Goal: Information Seeking & Learning: Compare options

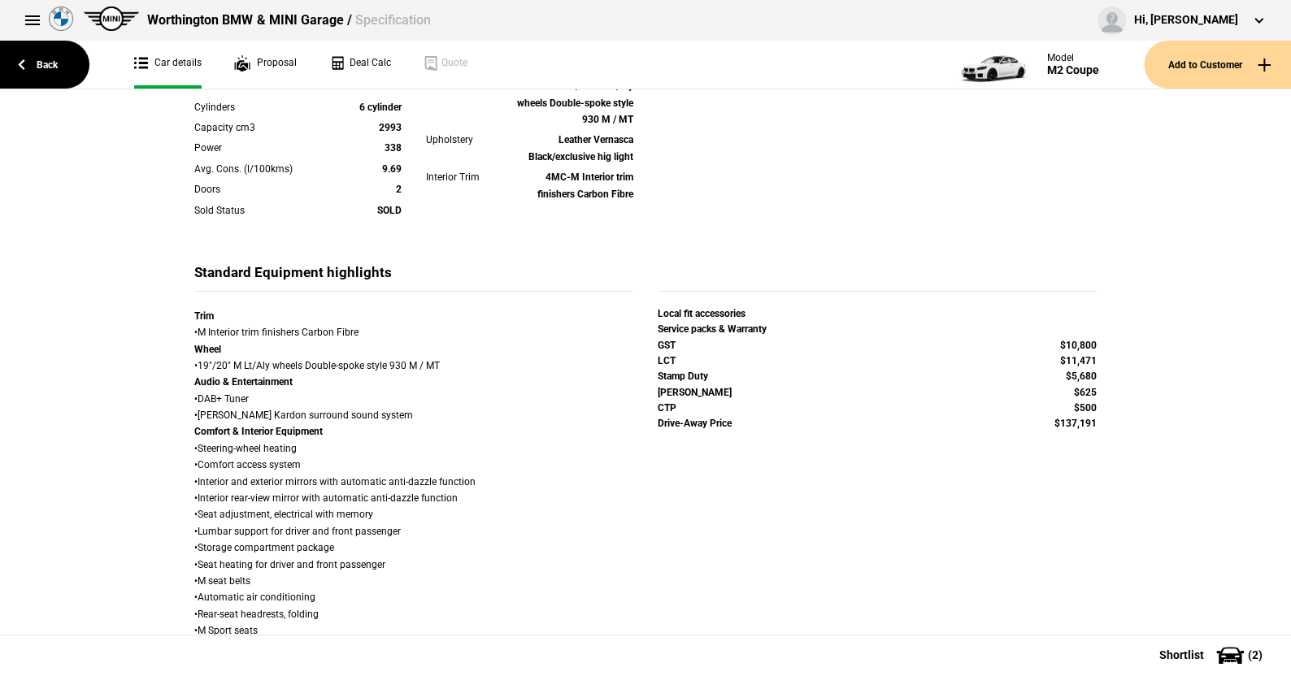
scroll to position [488, 0]
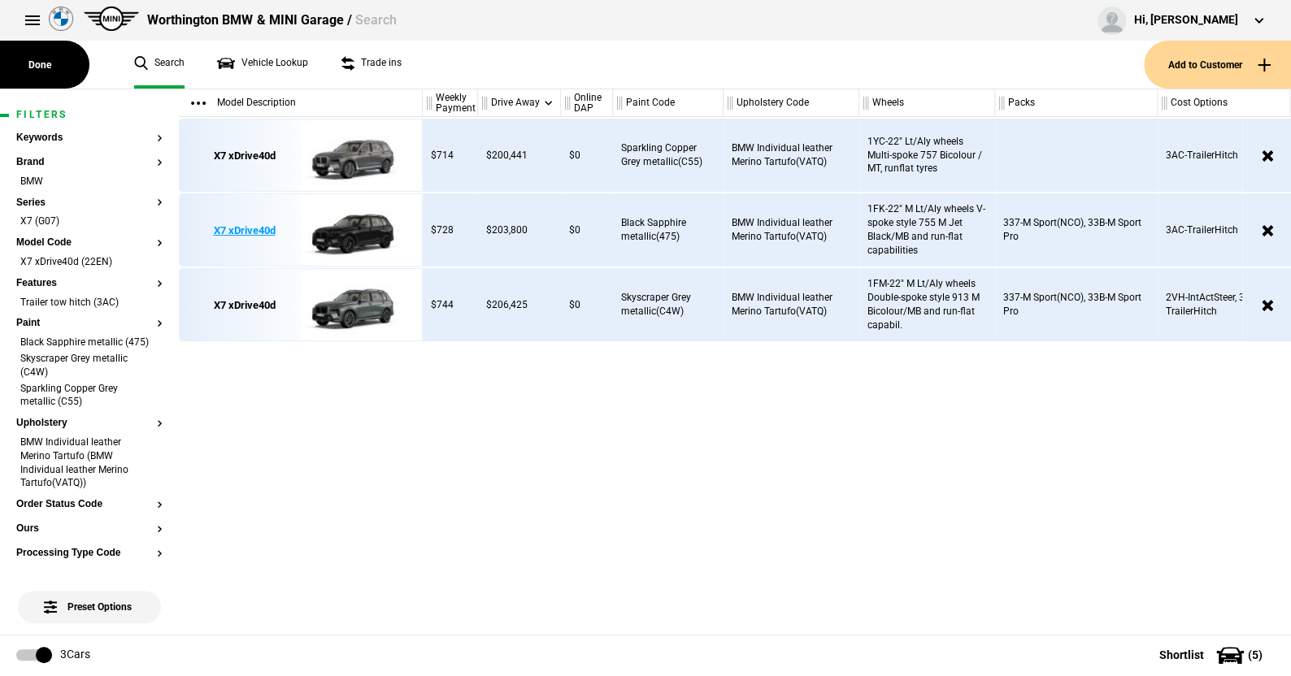
click at [370, 211] on img at bounding box center [357, 230] width 113 height 73
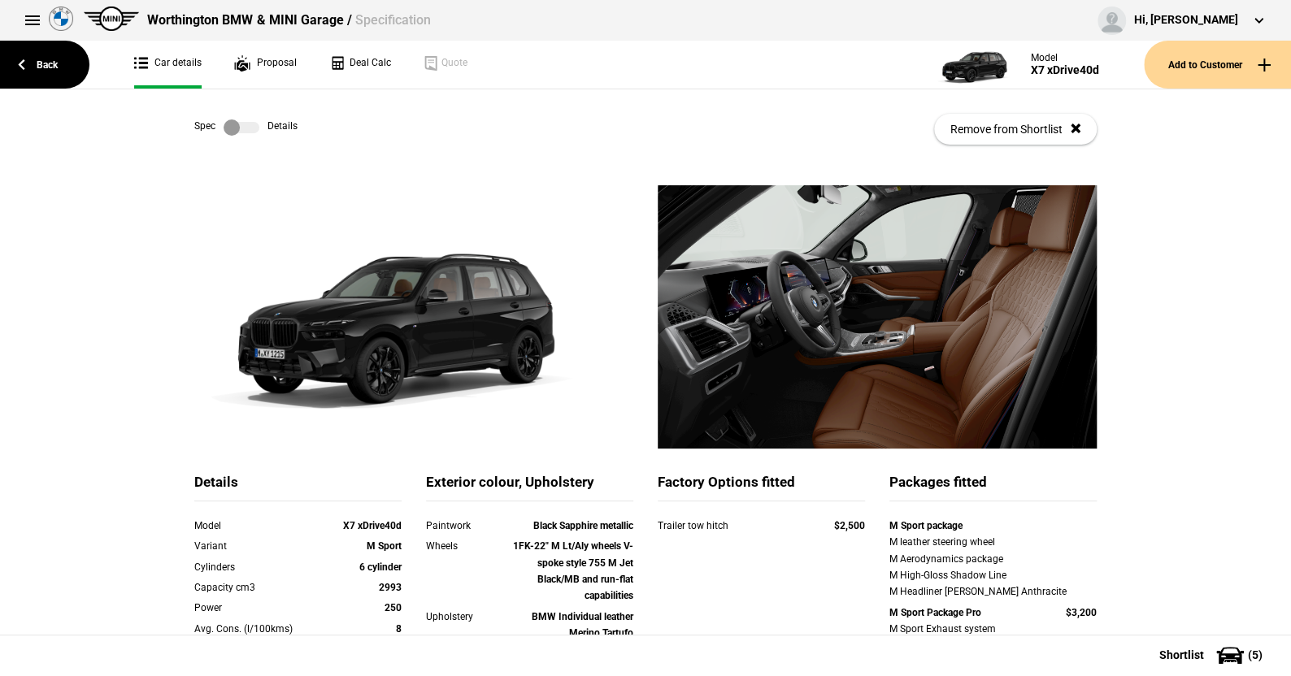
click at [248, 129] on label at bounding box center [241, 127] width 36 height 16
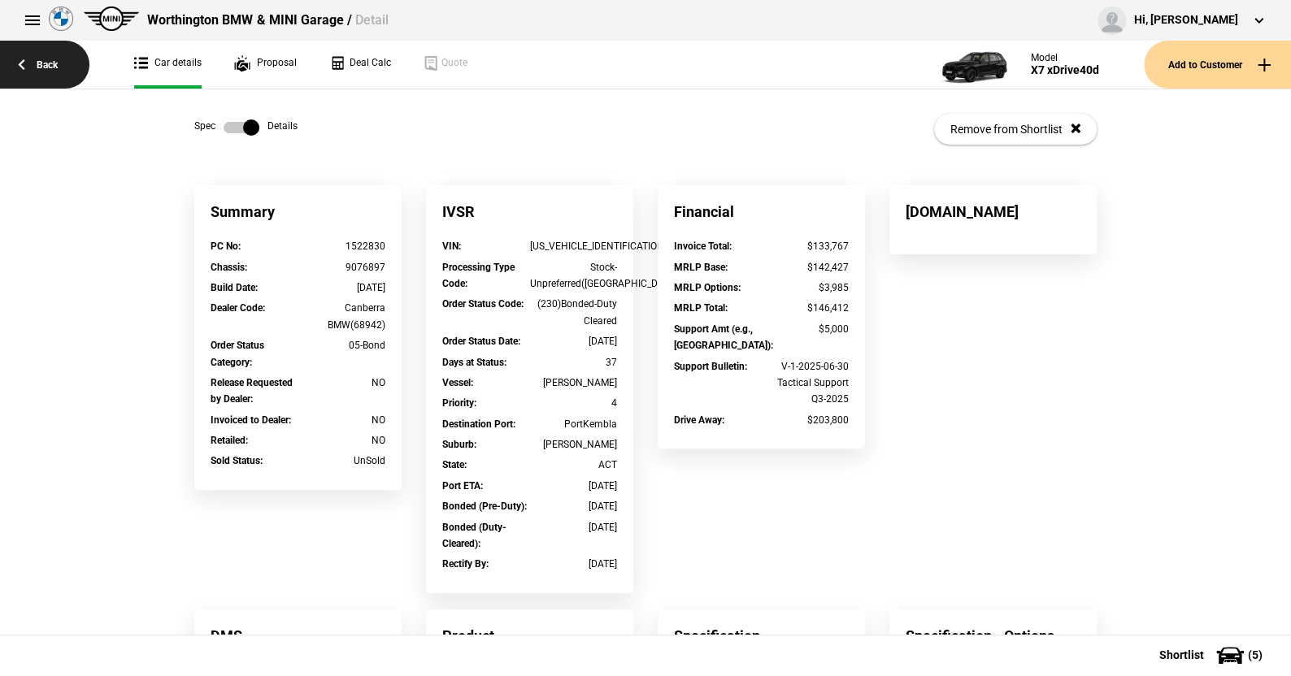
click at [46, 63] on link "Back" at bounding box center [44, 65] width 89 height 48
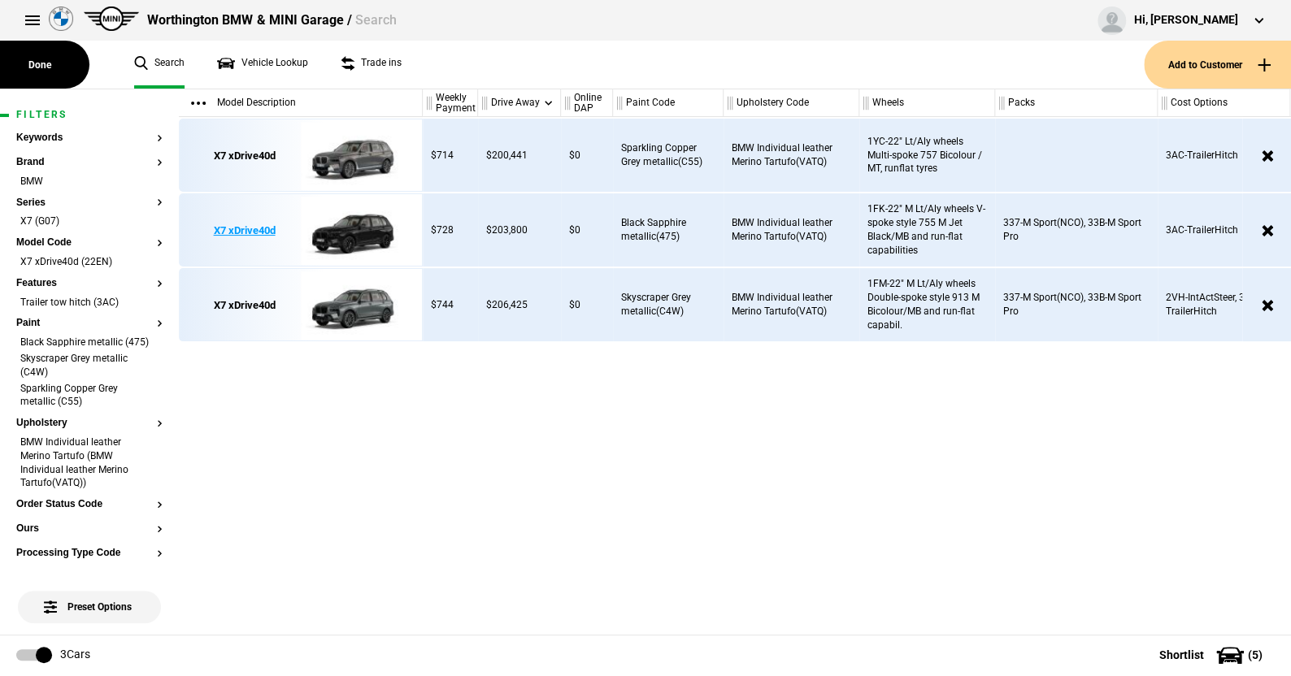
click at [371, 224] on img at bounding box center [357, 230] width 113 height 73
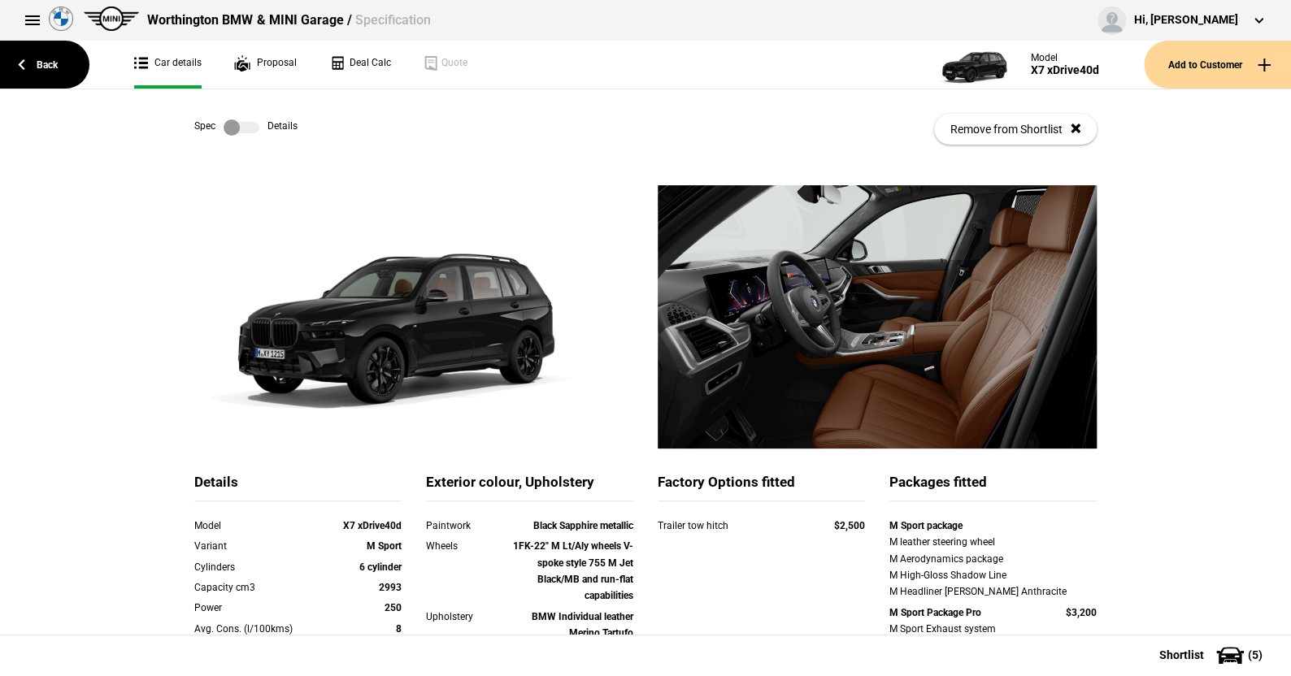
click at [243, 128] on label at bounding box center [241, 127] width 36 height 16
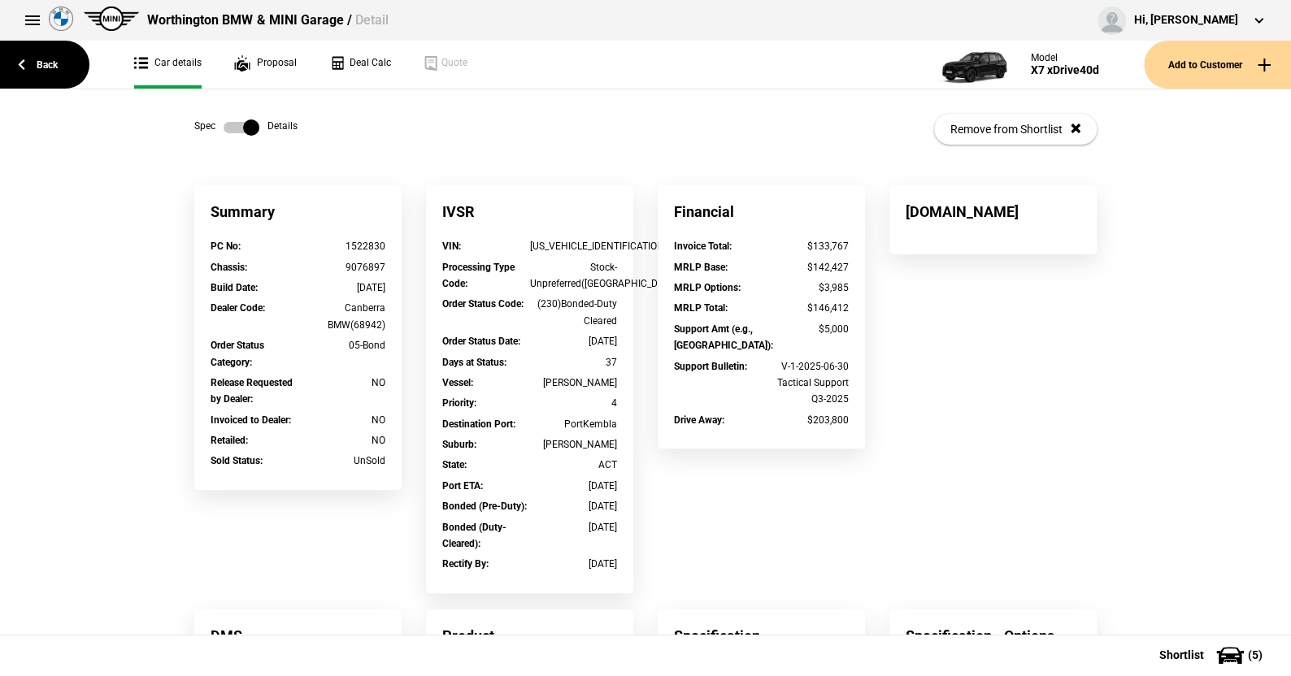
click at [223, 119] on label at bounding box center [241, 127] width 36 height 16
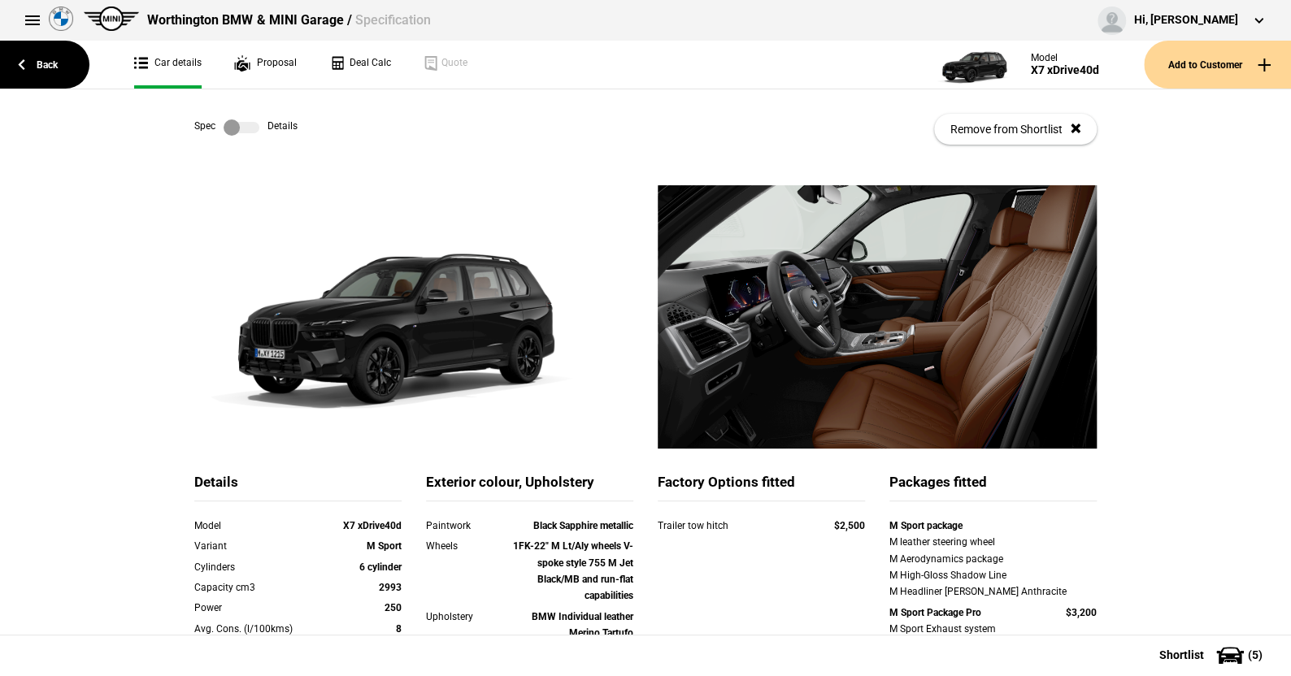
click at [245, 132] on label at bounding box center [241, 127] width 36 height 16
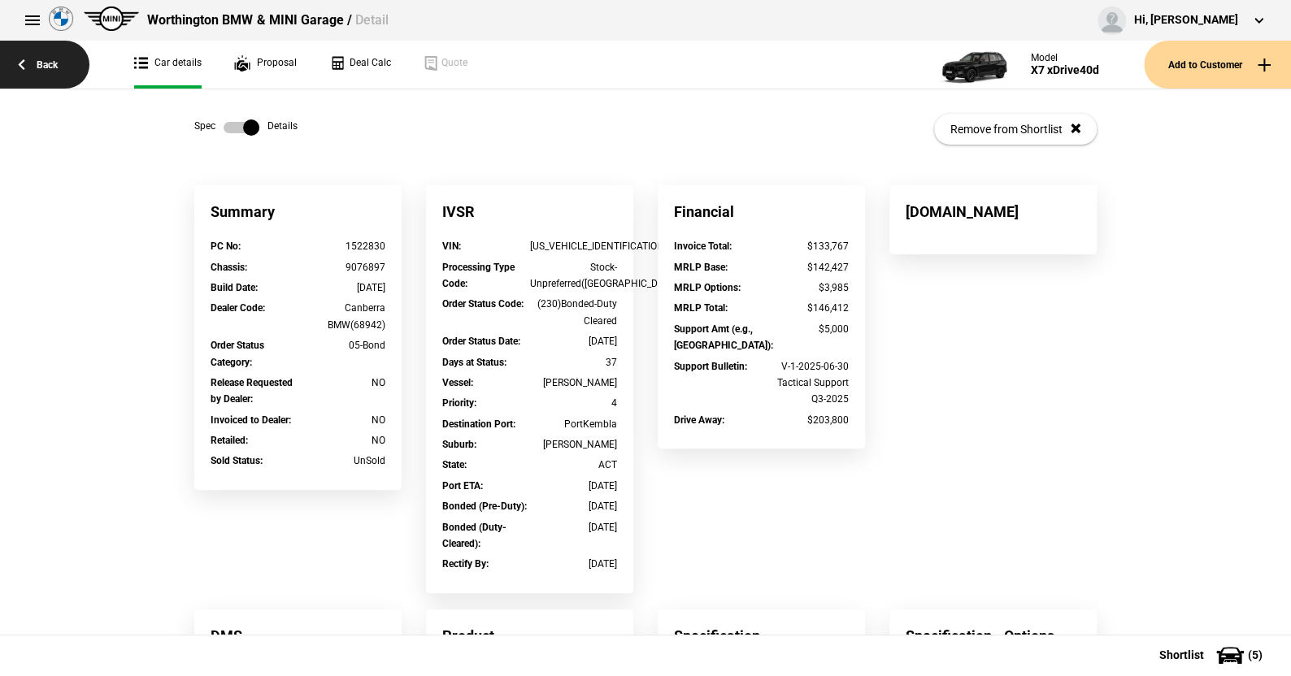
click at [56, 59] on link "Back" at bounding box center [44, 65] width 89 height 48
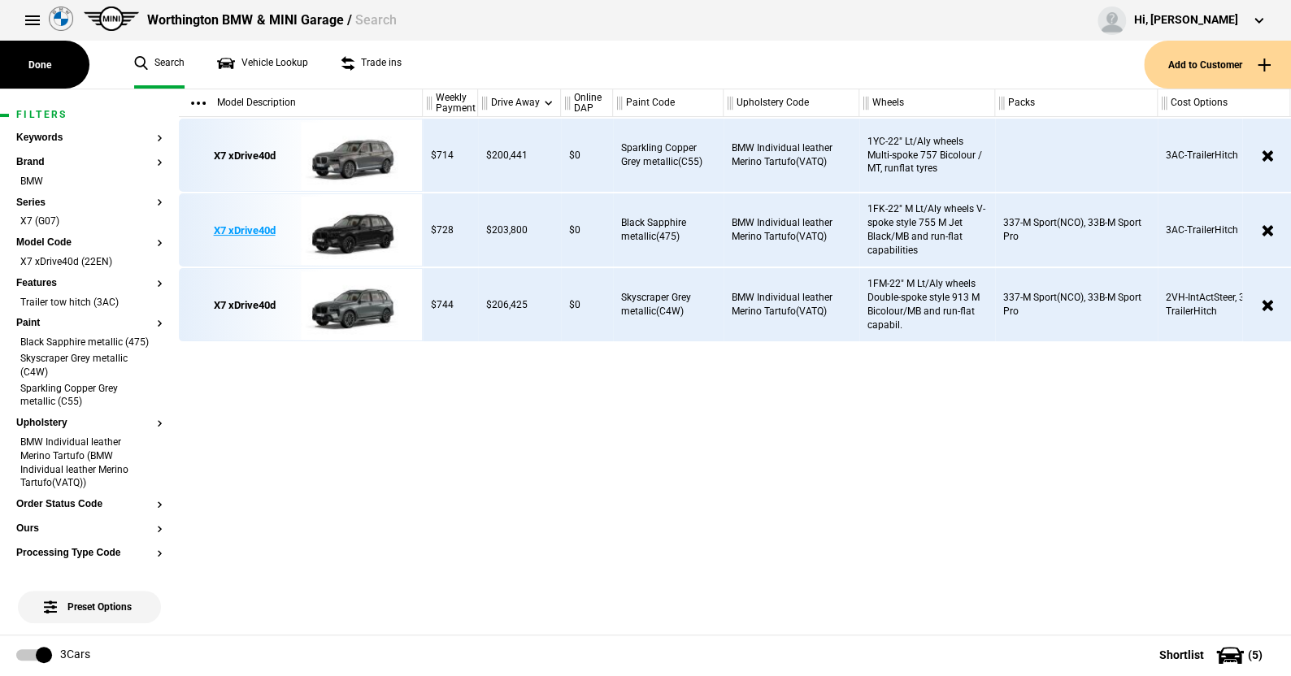
click at [365, 230] on img at bounding box center [357, 230] width 113 height 73
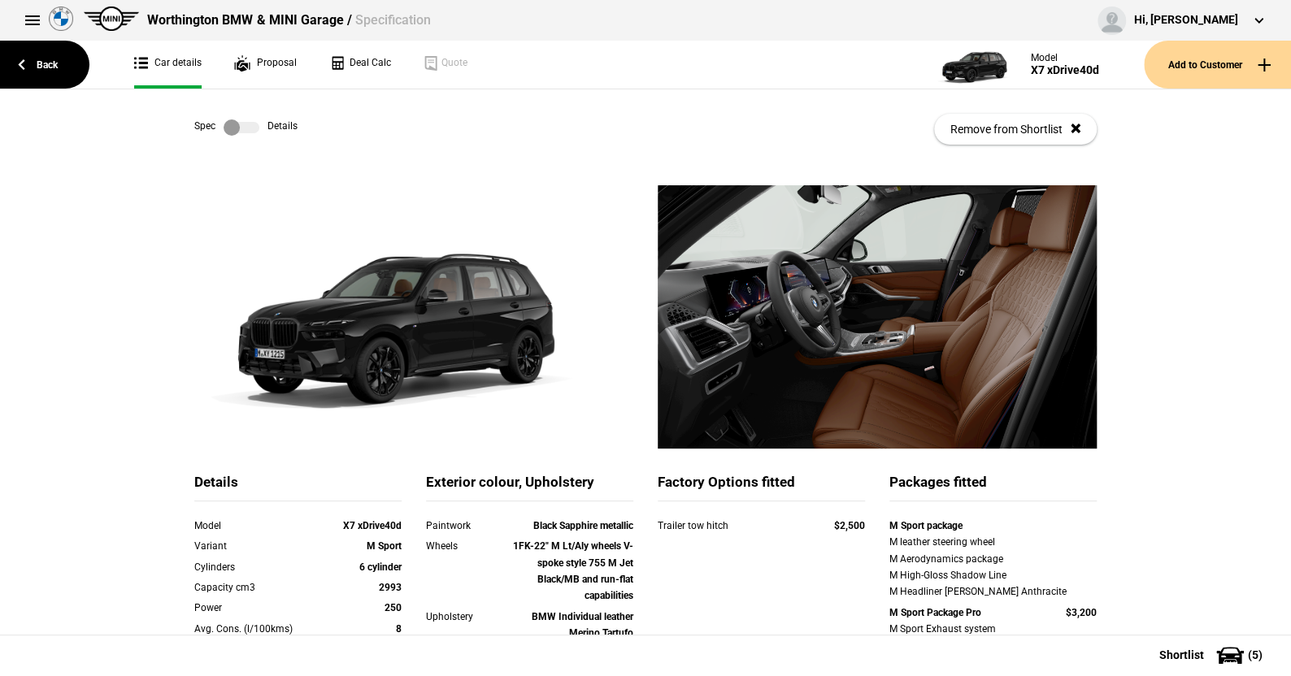
click at [243, 131] on label at bounding box center [241, 127] width 36 height 16
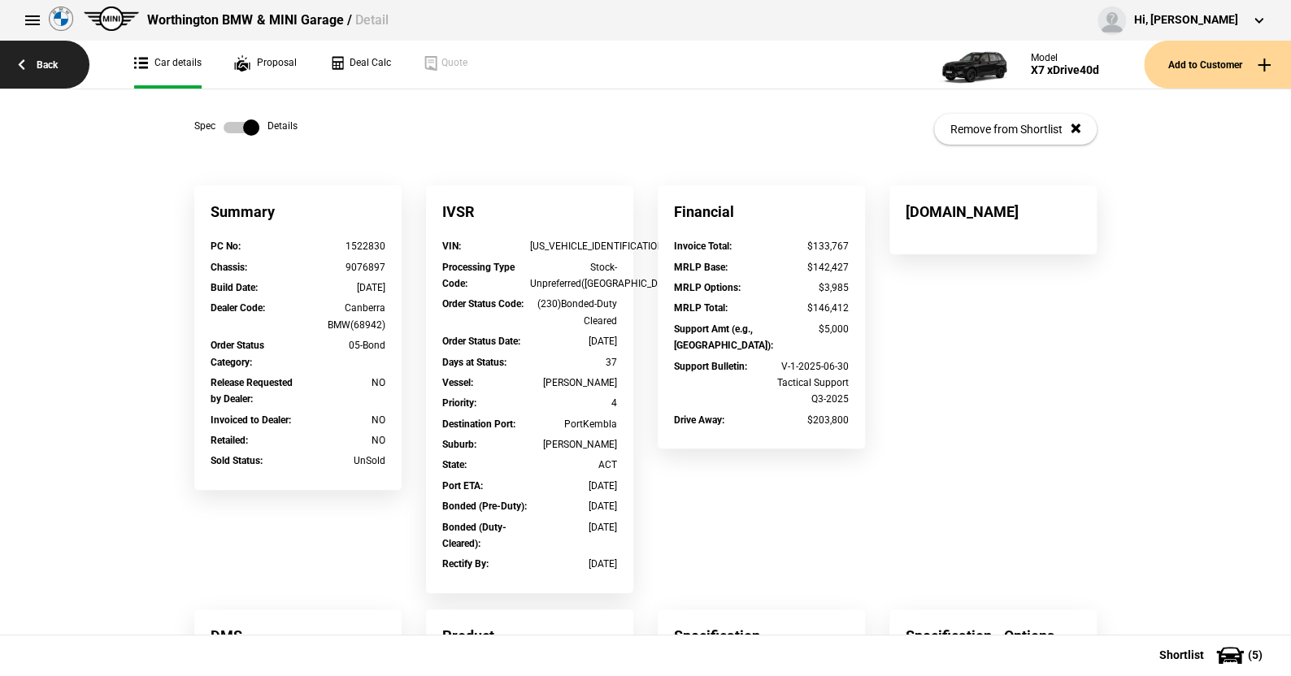
click at [46, 59] on link "Back" at bounding box center [44, 65] width 89 height 48
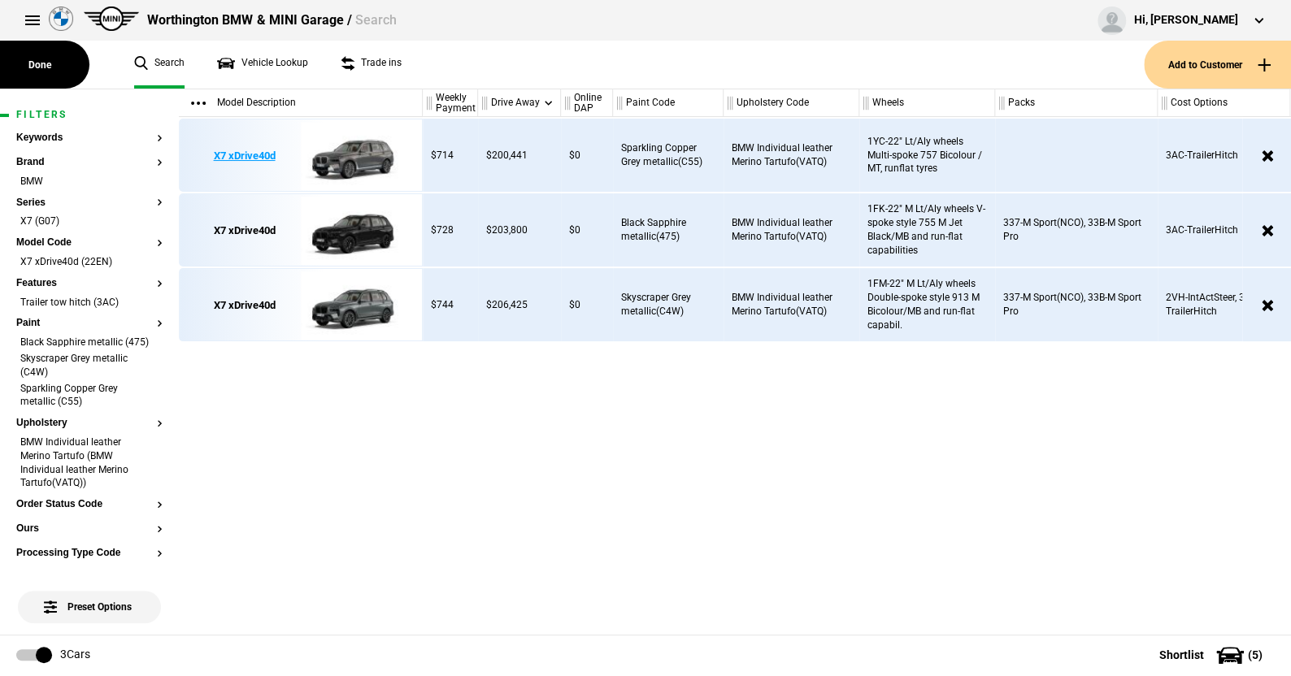
click at [371, 155] on img at bounding box center [357, 155] width 113 height 73
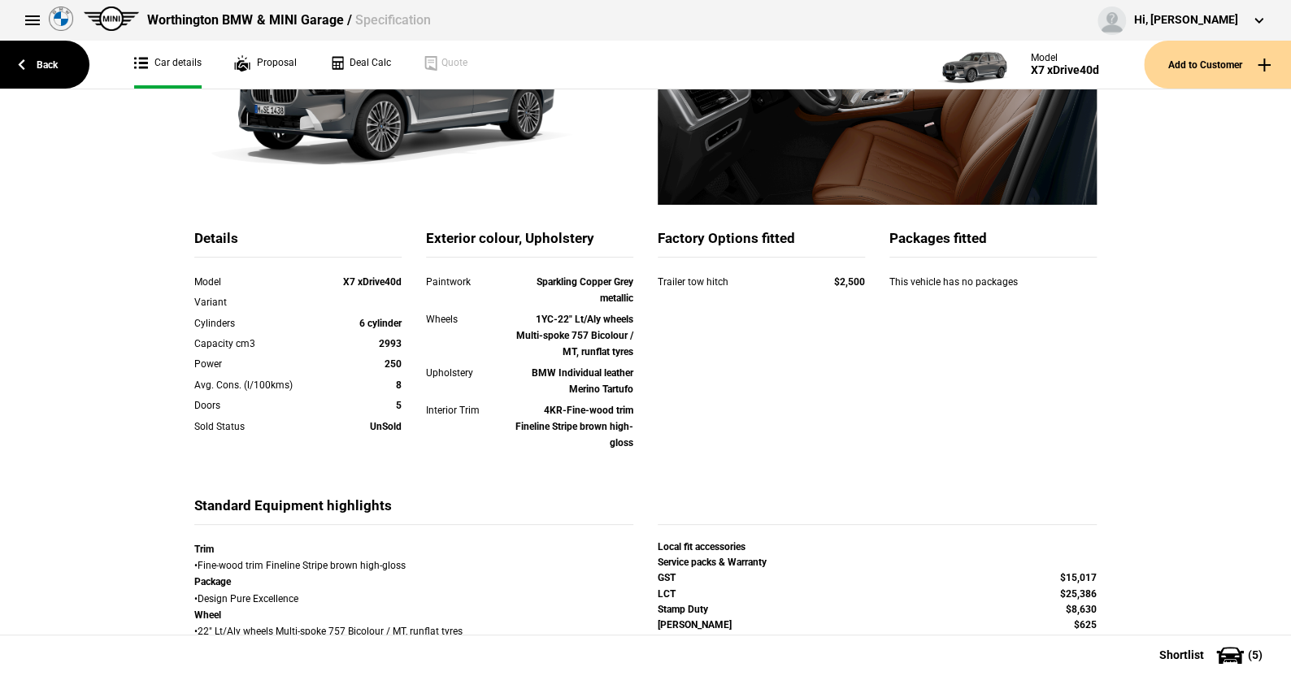
scroll to position [81, 0]
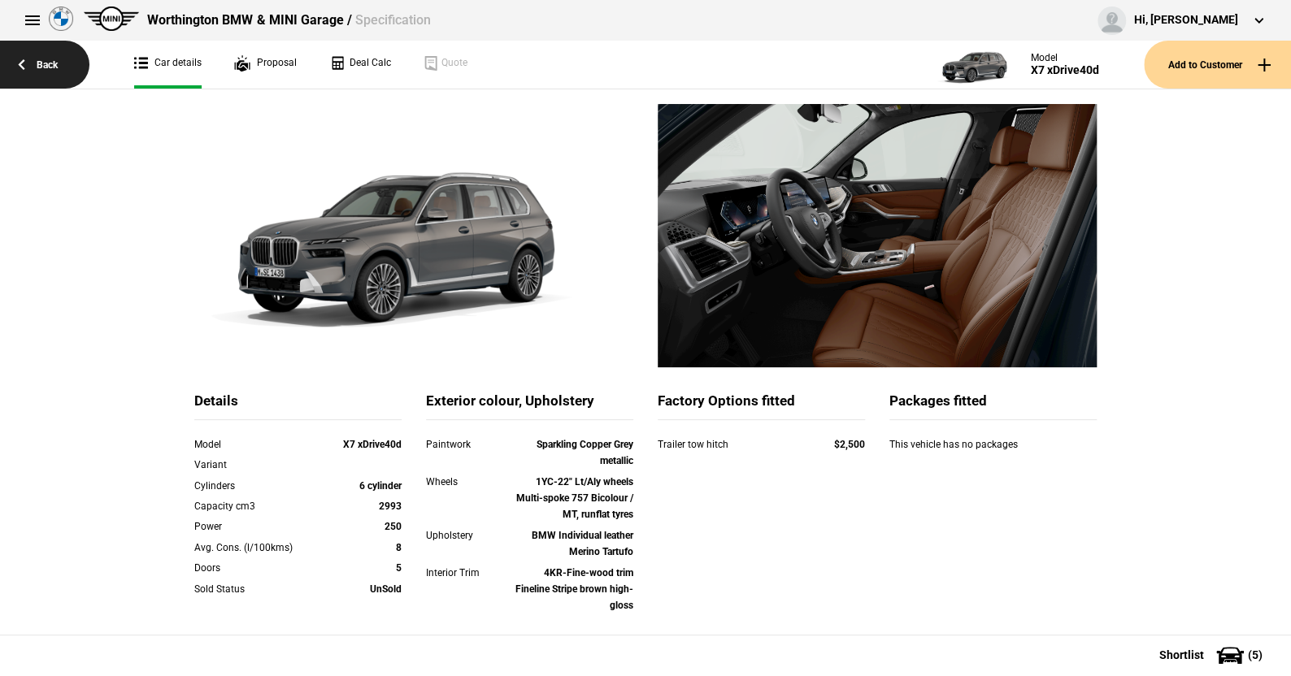
click at [54, 66] on link "Back" at bounding box center [44, 65] width 89 height 48
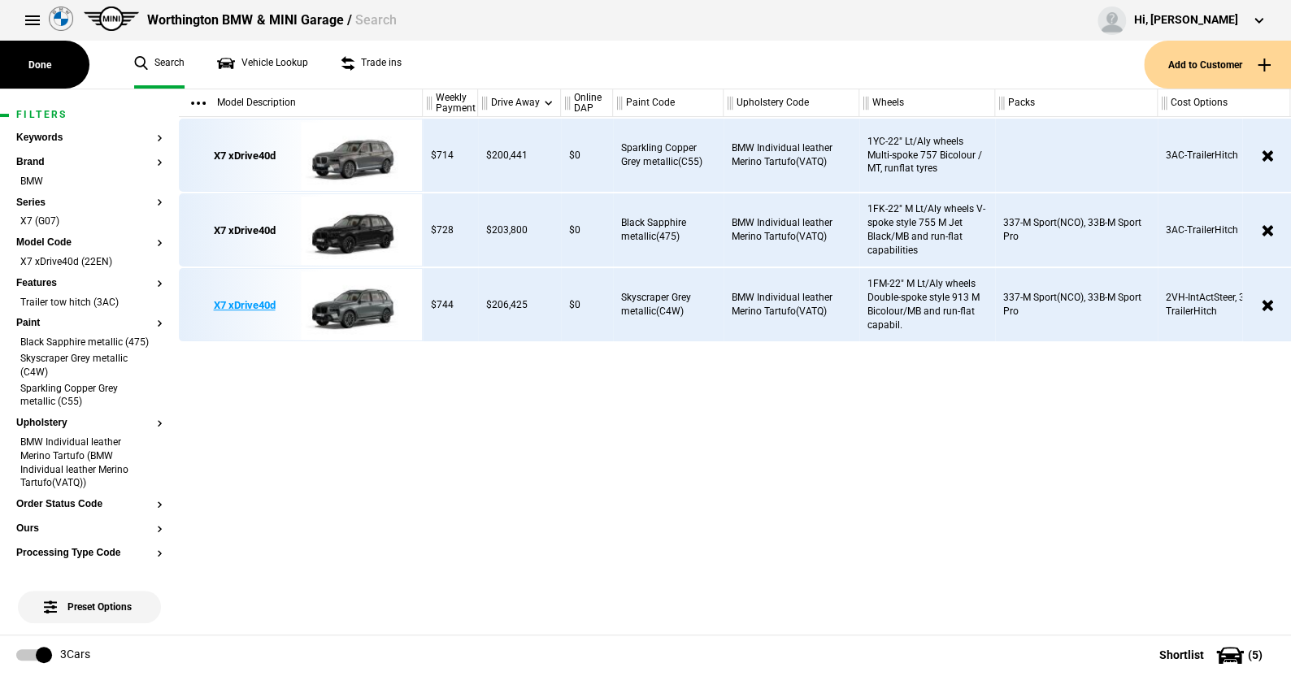
click at [350, 305] on img at bounding box center [357, 305] width 113 height 73
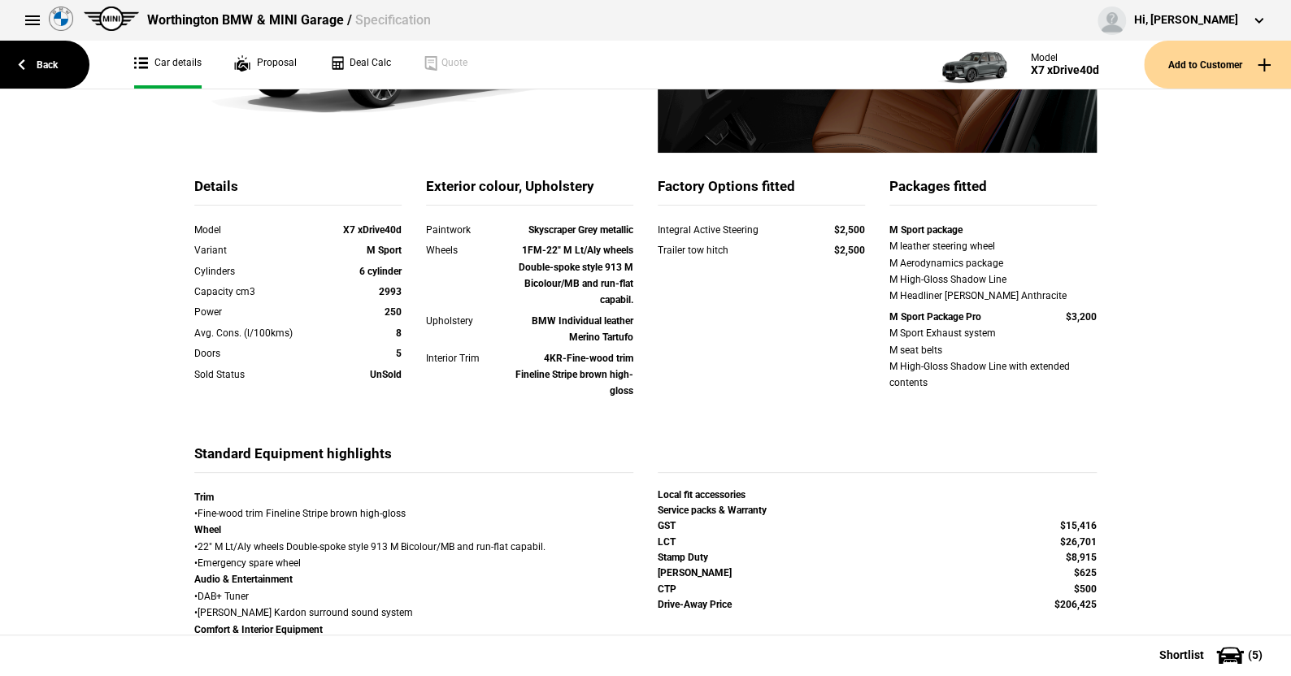
scroll to position [325, 0]
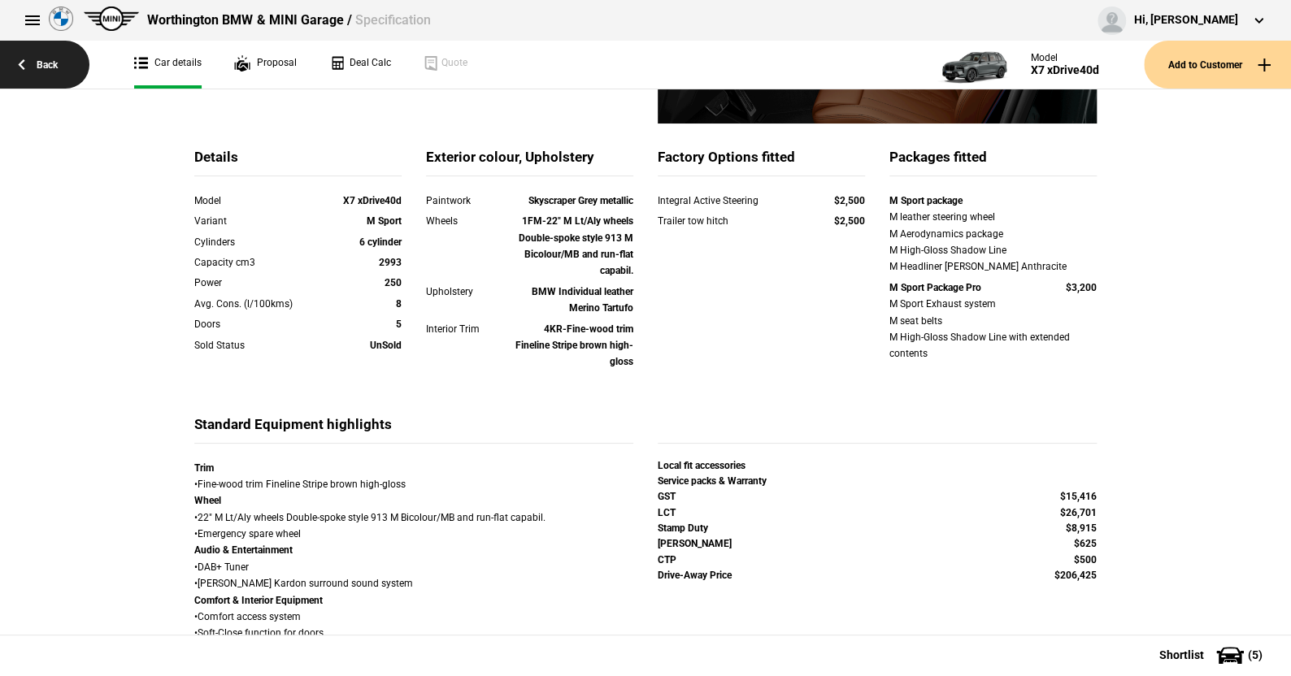
click at [50, 63] on link "Back" at bounding box center [44, 65] width 89 height 48
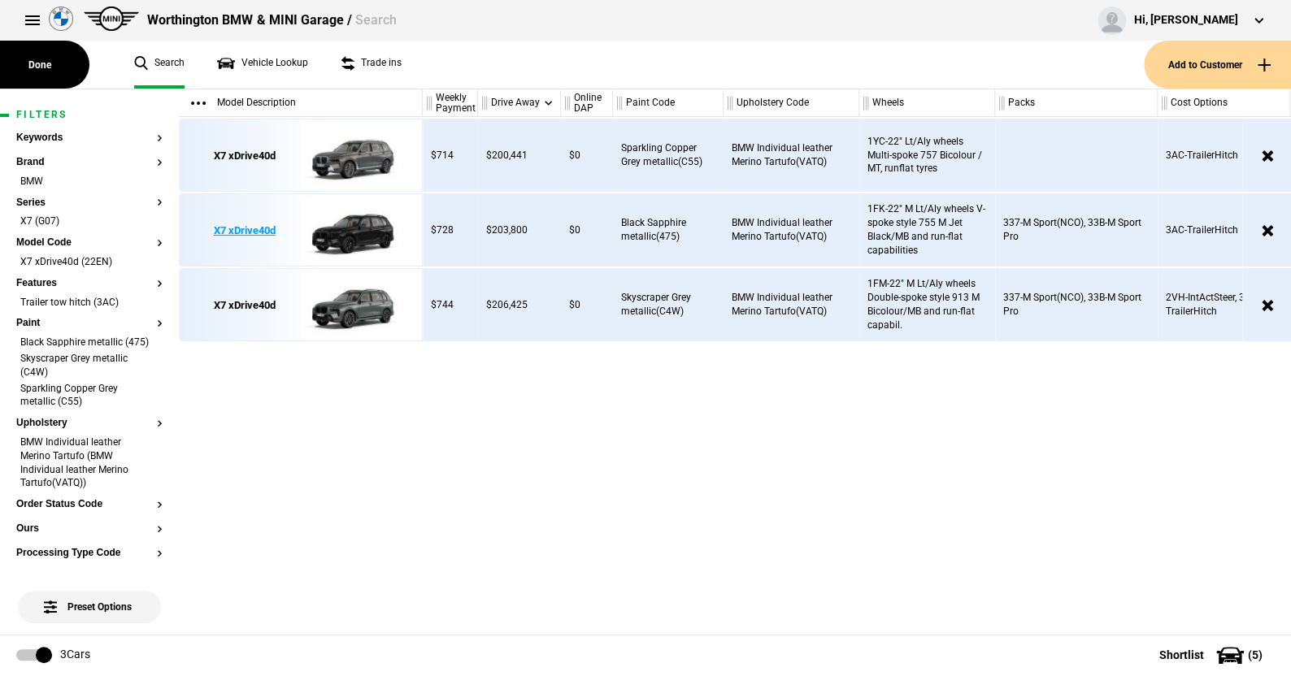
click at [359, 223] on img at bounding box center [357, 230] width 113 height 73
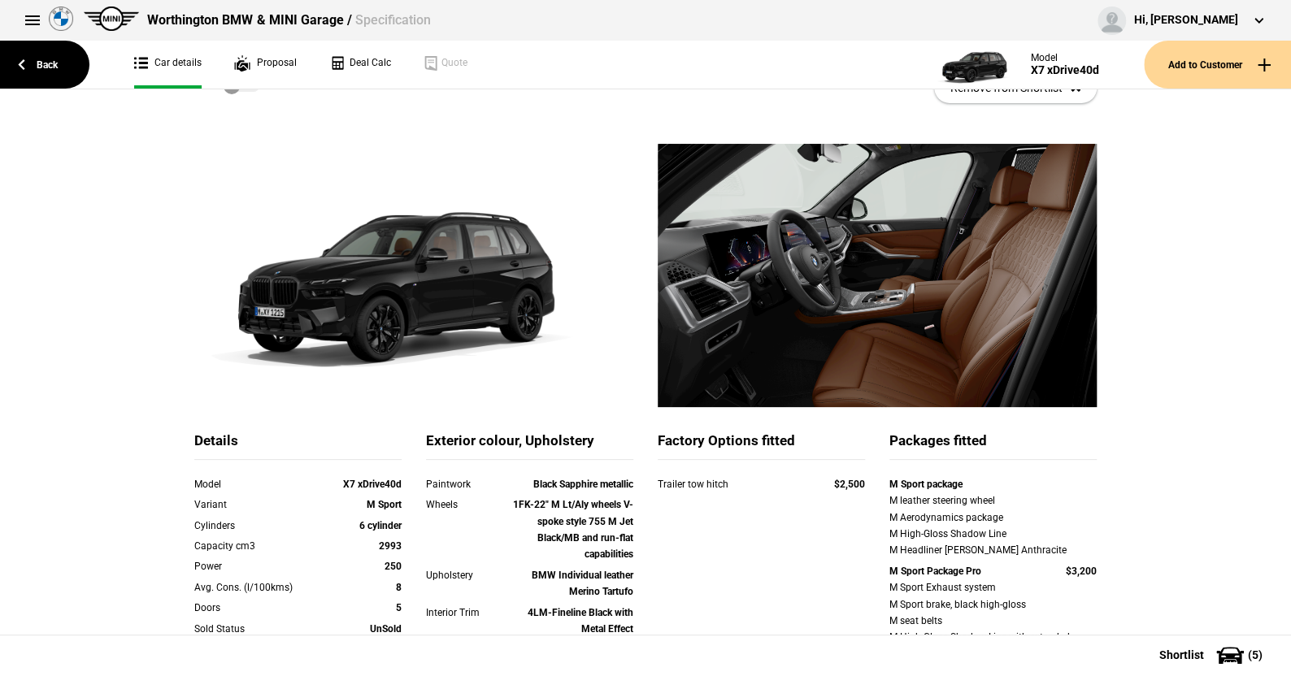
scroll to position [81, 0]
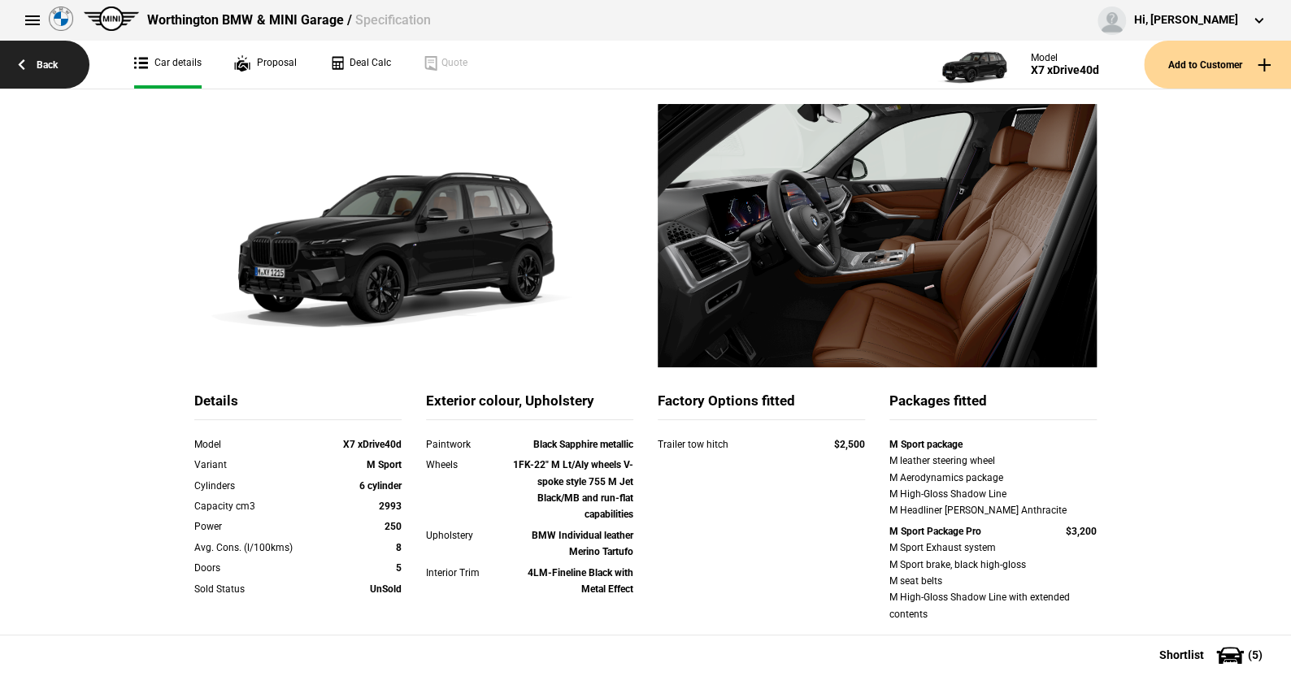
click at [42, 61] on link "Back" at bounding box center [44, 65] width 89 height 48
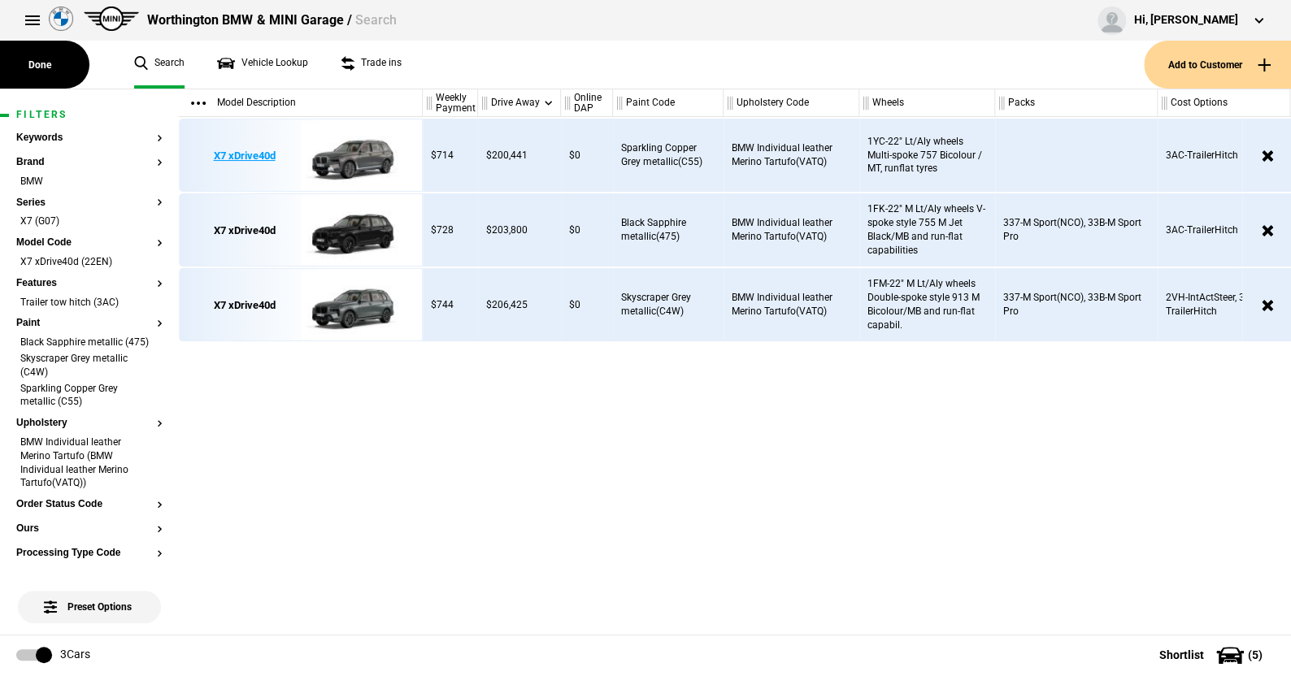
click at [367, 154] on img at bounding box center [357, 155] width 113 height 73
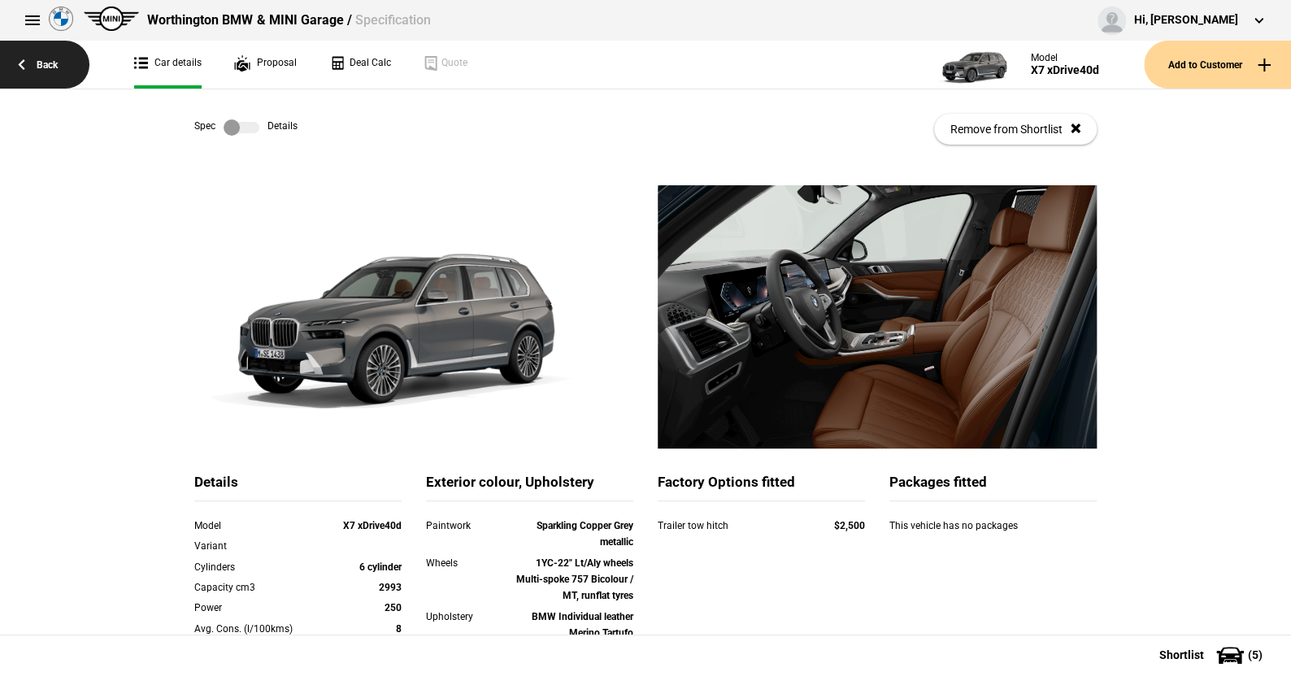
click at [50, 67] on link "Back" at bounding box center [44, 65] width 89 height 48
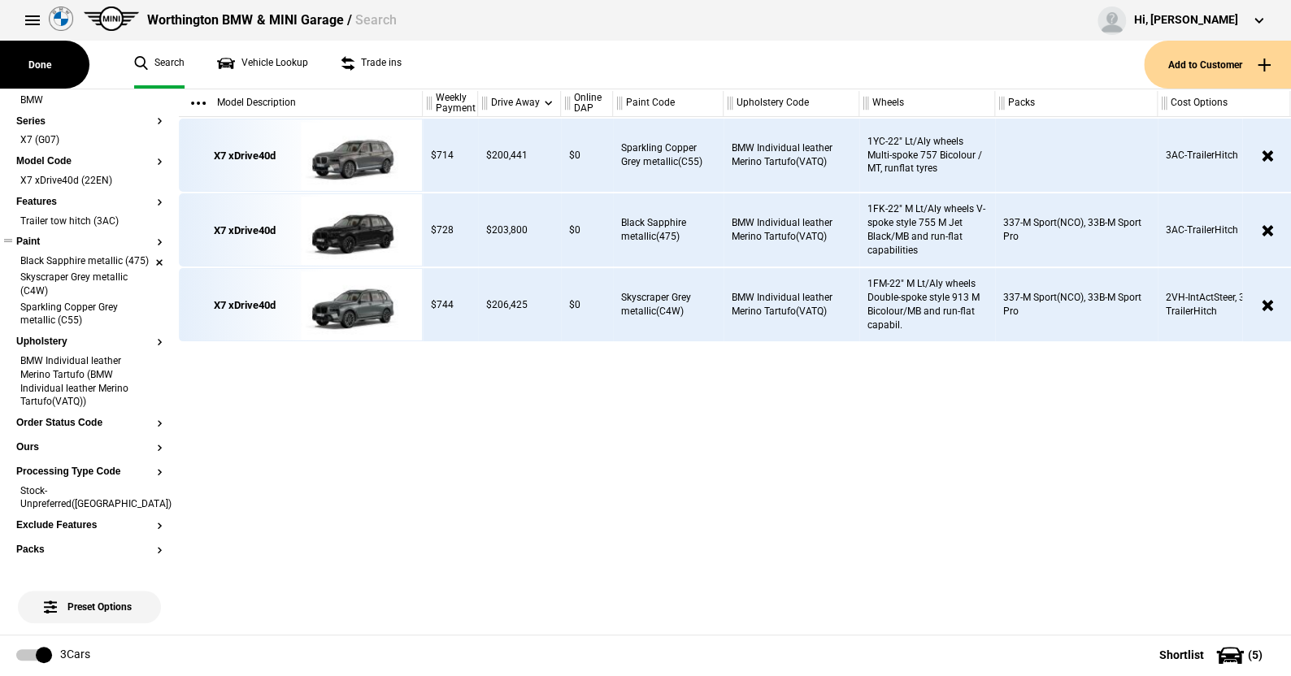
scroll to position [163, 0]
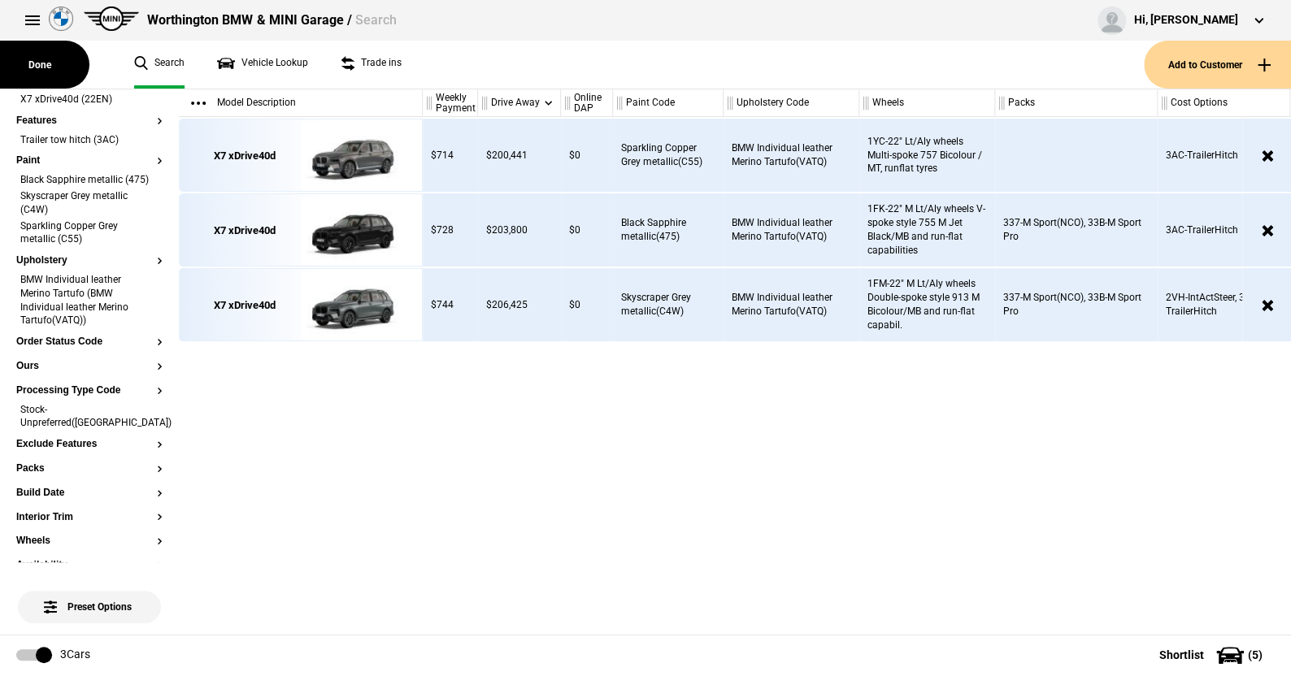
drag, startPoint x: 148, startPoint y: 422, endPoint x: 155, endPoint y: 412, distance: 12.2
click at [148, 422] on li "Stock-Unpreferred(US)" at bounding box center [89, 418] width 146 height 30
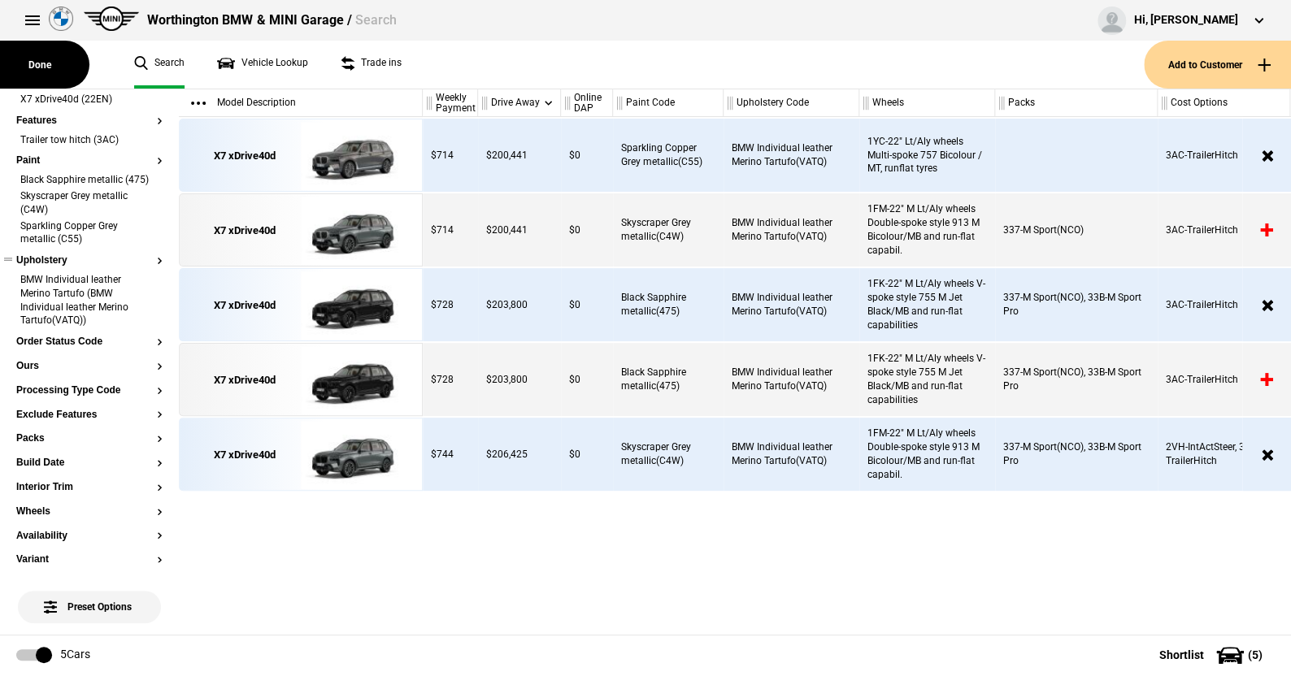
click at [55, 267] on button "Upholstery" at bounding box center [89, 260] width 146 height 11
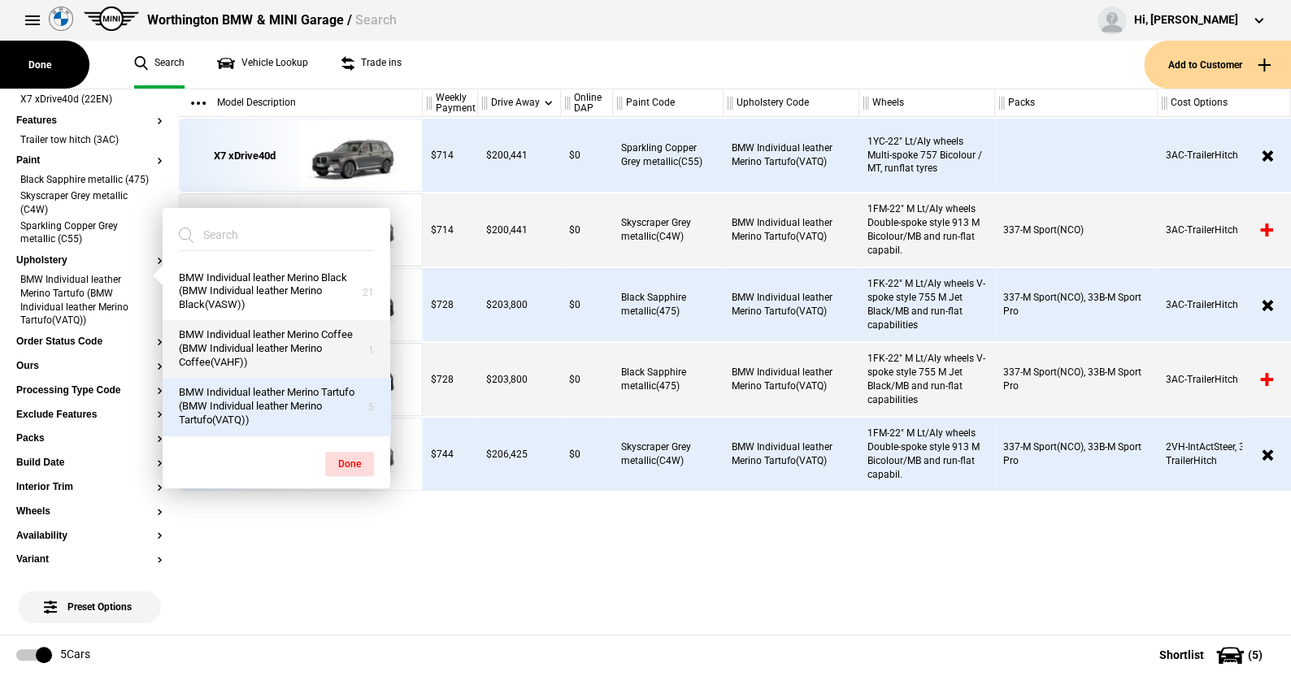
click at [247, 338] on button "BMW Individual leather Merino Coffee (BMW Individual leather Merino Coffee(VAHF…" at bounding box center [277, 349] width 228 height 58
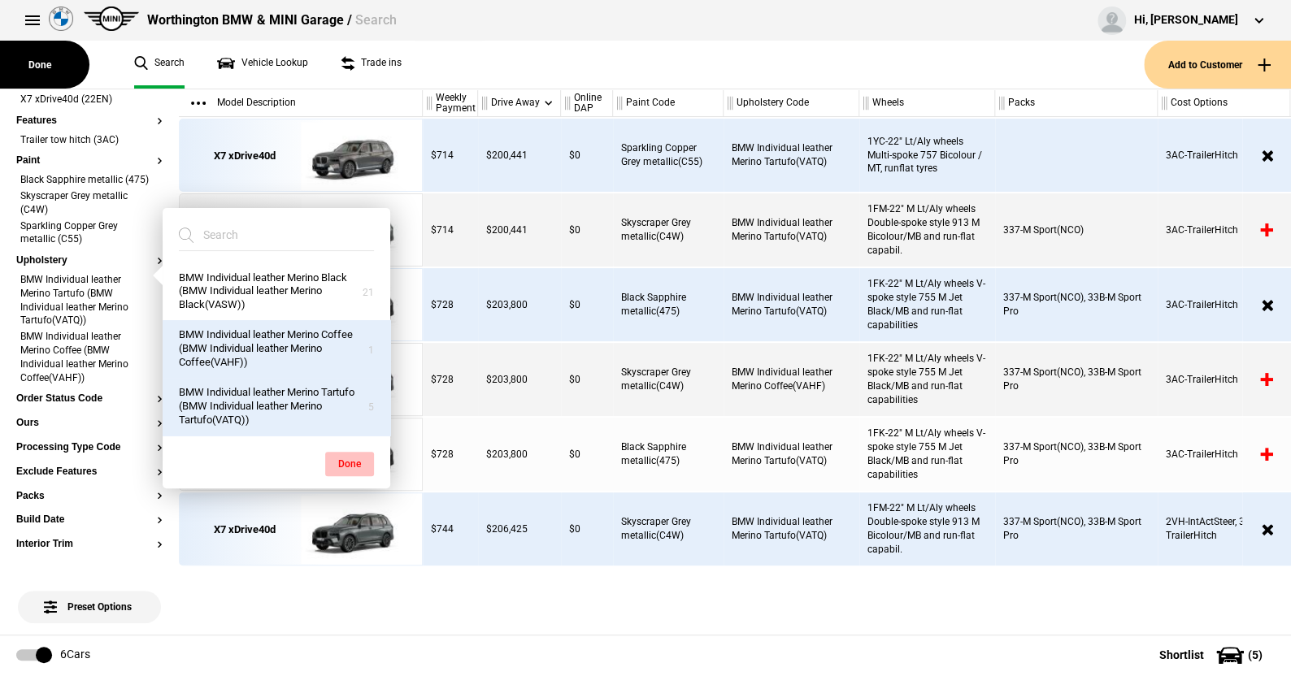
click at [352, 468] on button "Done" at bounding box center [349, 464] width 49 height 24
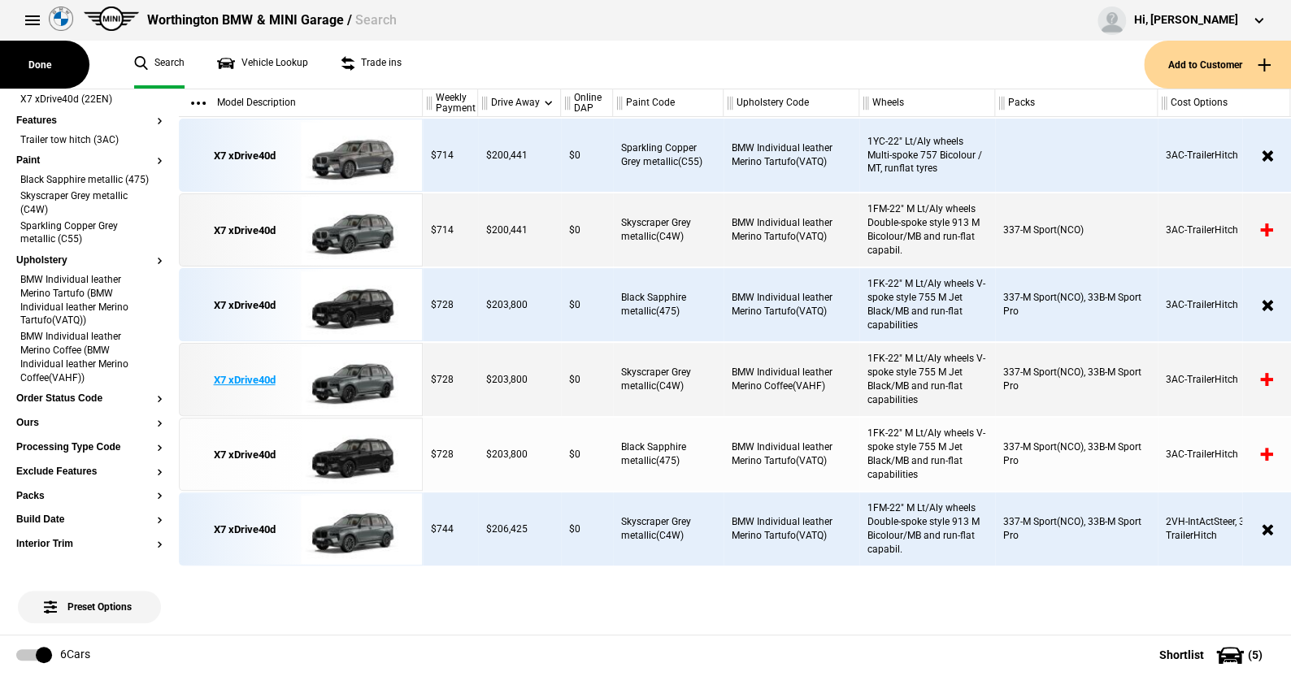
click at [357, 377] on img at bounding box center [357, 380] width 113 height 73
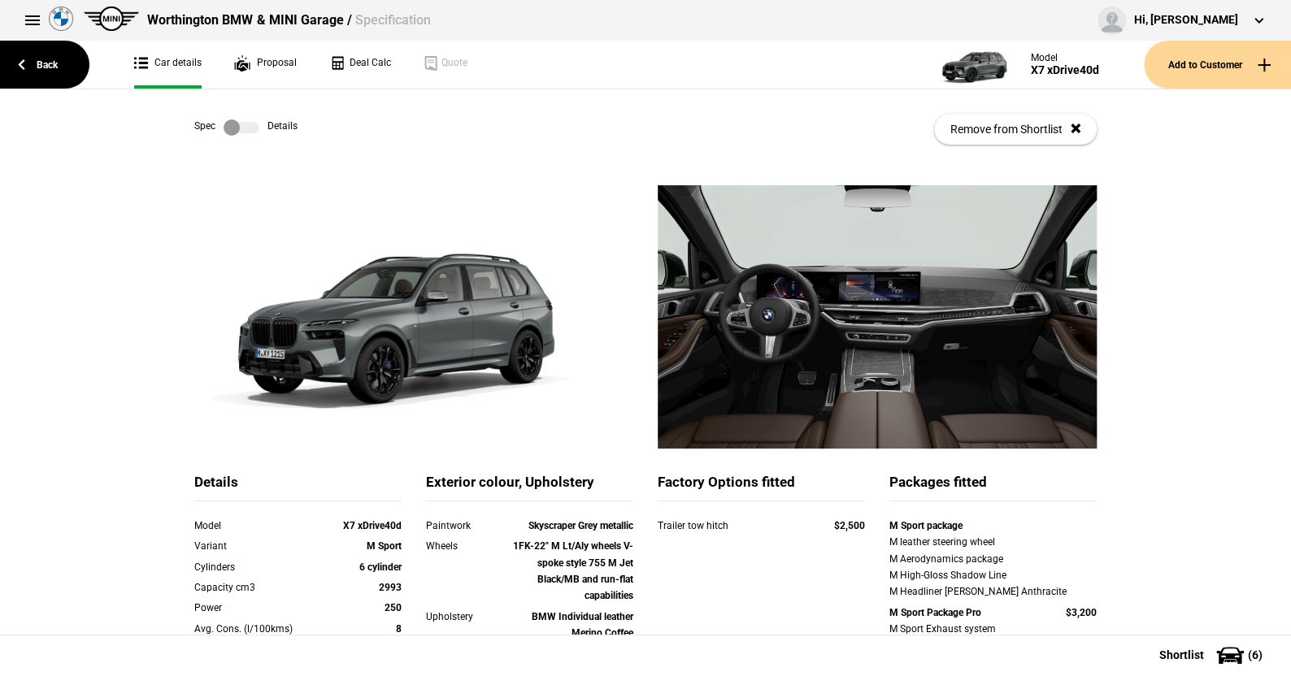
click at [251, 130] on label at bounding box center [241, 127] width 36 height 16
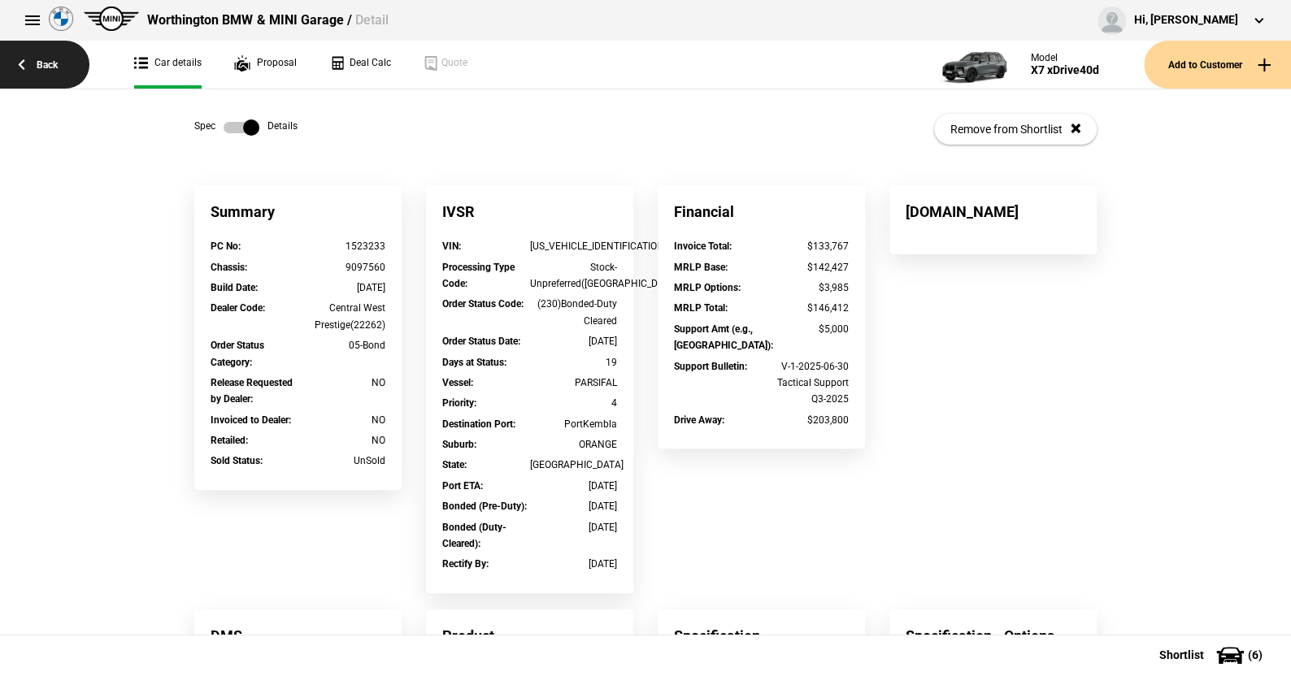
click at [49, 64] on link "Back" at bounding box center [44, 65] width 89 height 48
